Goal: Information Seeking & Learning: Find specific fact

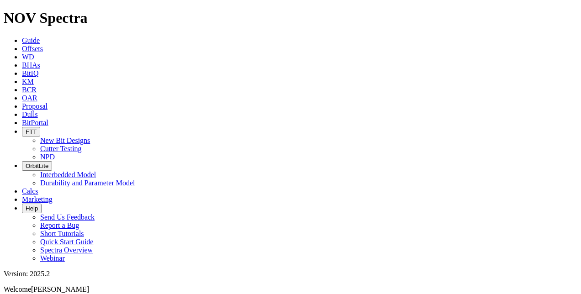
type input "Orbit"
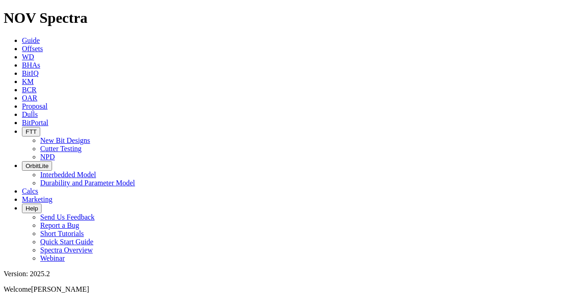
scroll to position [1835, 0]
